Goal: Navigation & Orientation: Find specific page/section

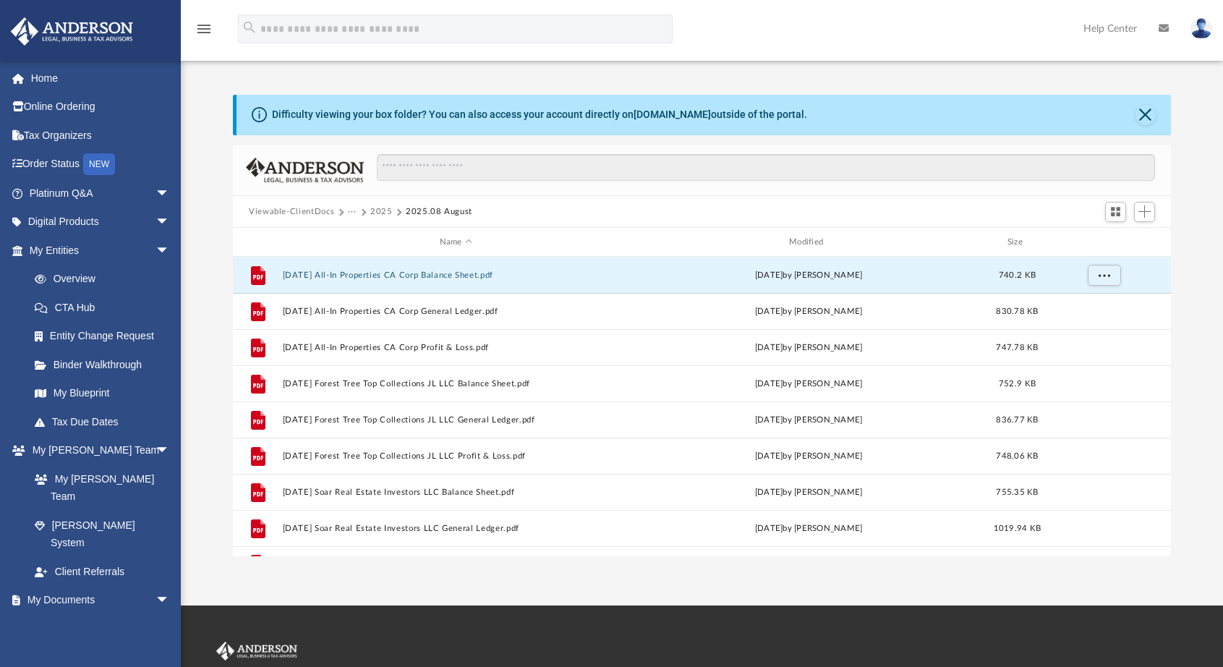
scroll to position [318, 927]
click at [43, 75] on link "Home" at bounding box center [100, 78] width 181 height 29
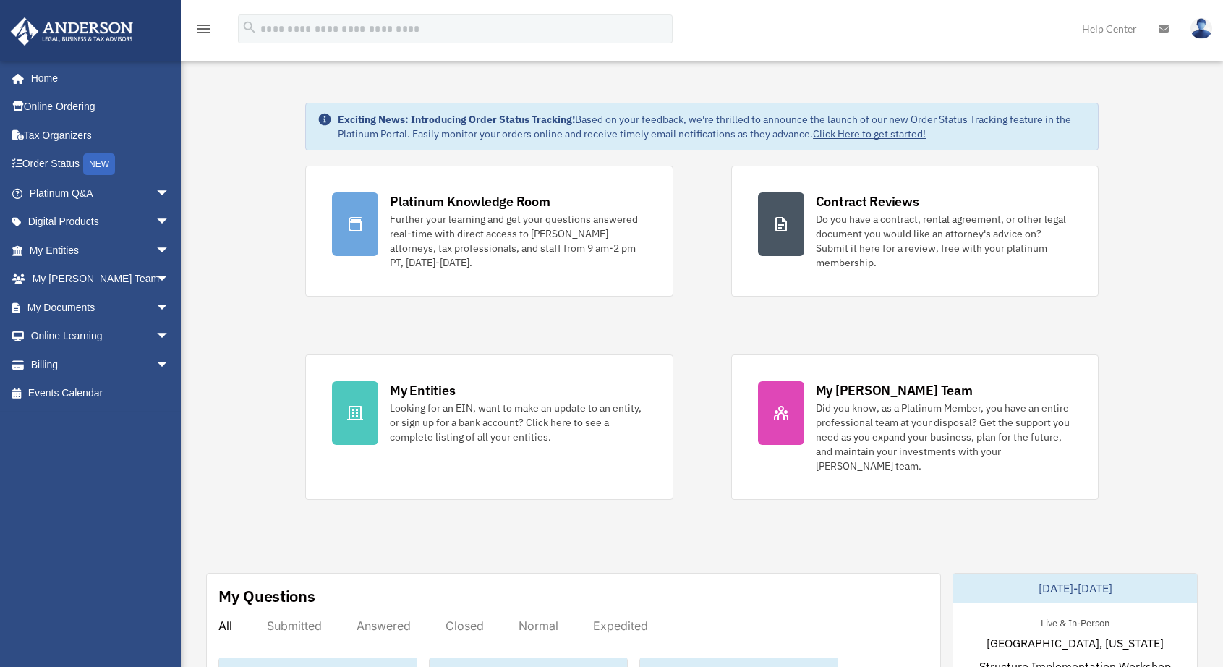
click at [449, 205] on div "Platinum Knowledge Room" at bounding box center [470, 201] width 161 height 18
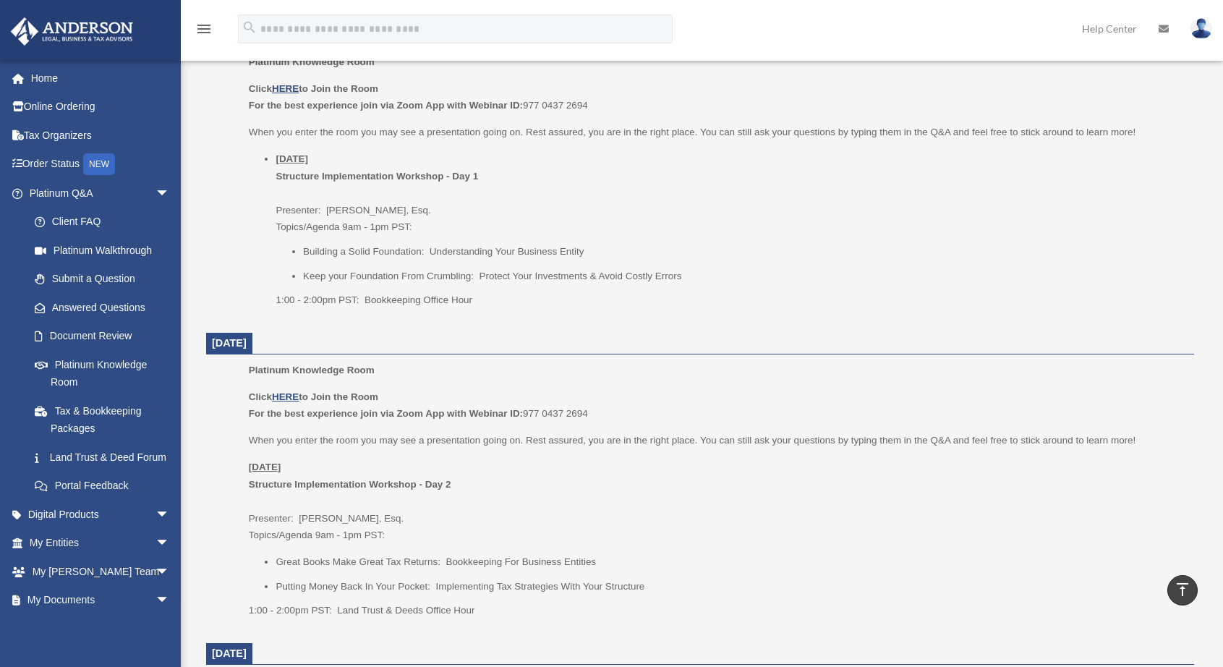
scroll to position [940, 0]
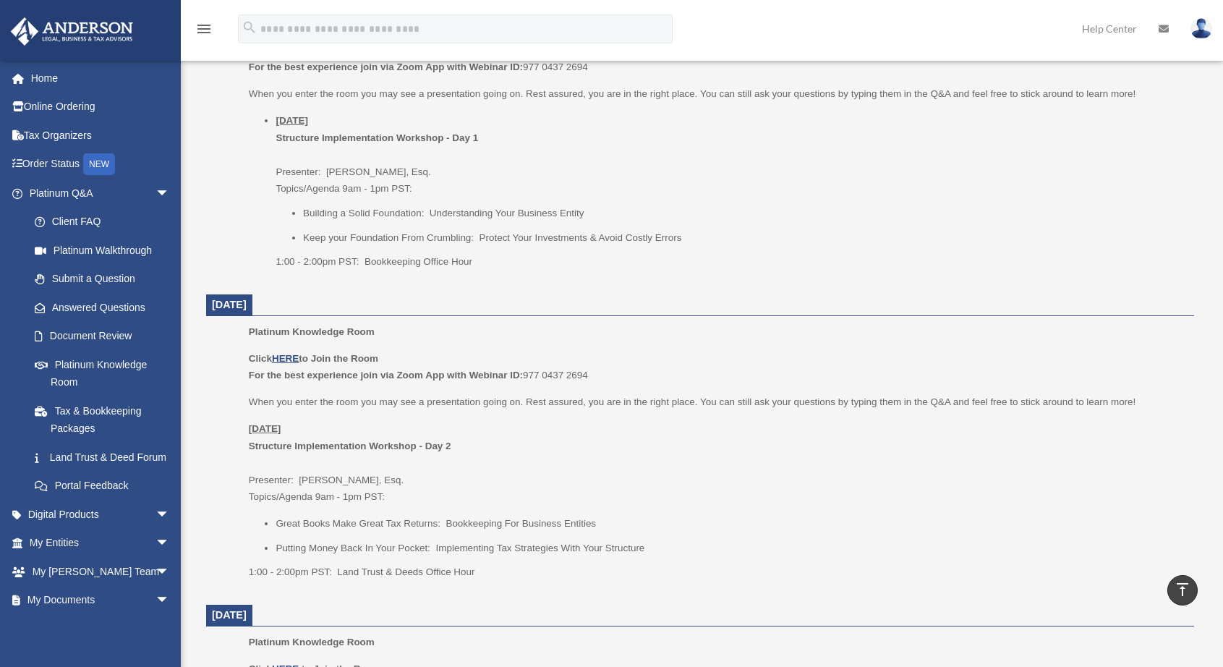
click at [1197, 31] on img at bounding box center [1201, 28] width 22 height 21
click at [921, 124] on link "Logout" at bounding box center [966, 126] width 145 height 30
